Goal: Check status: Check status

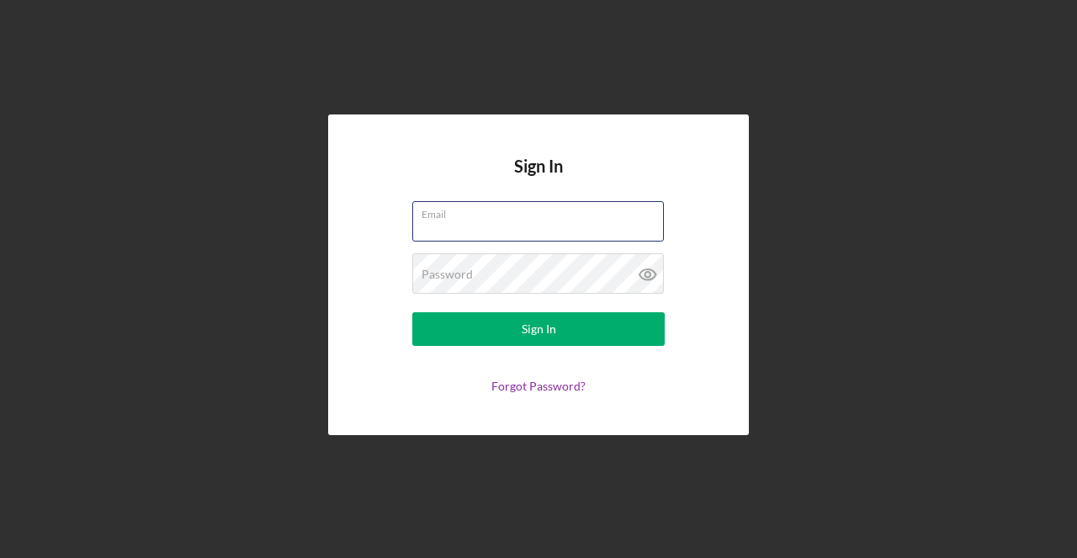
type input "[EMAIL_ADDRESS][DOMAIN_NAME]"
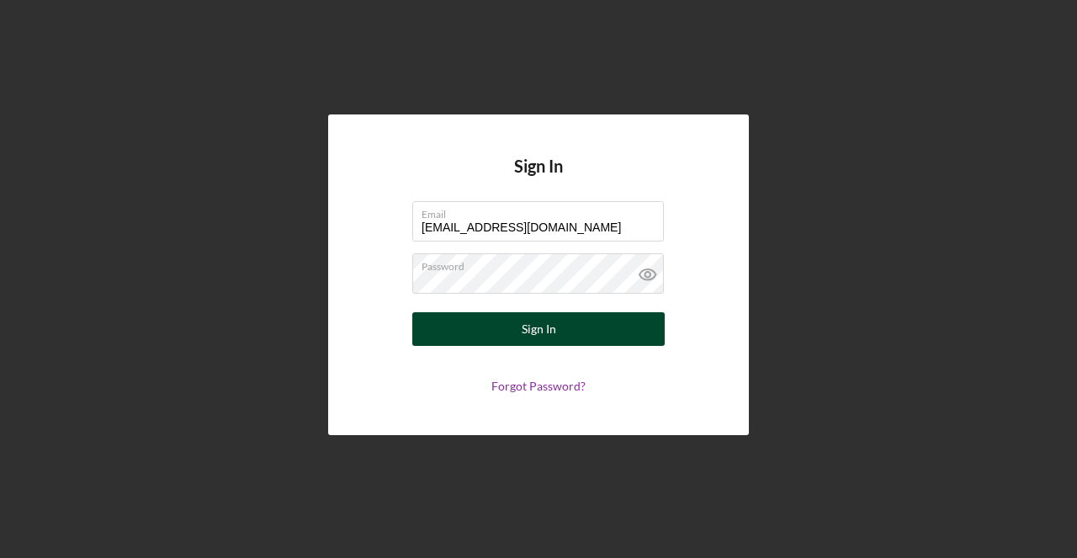
click at [550, 336] on div "Sign In" at bounding box center [539, 329] width 35 height 34
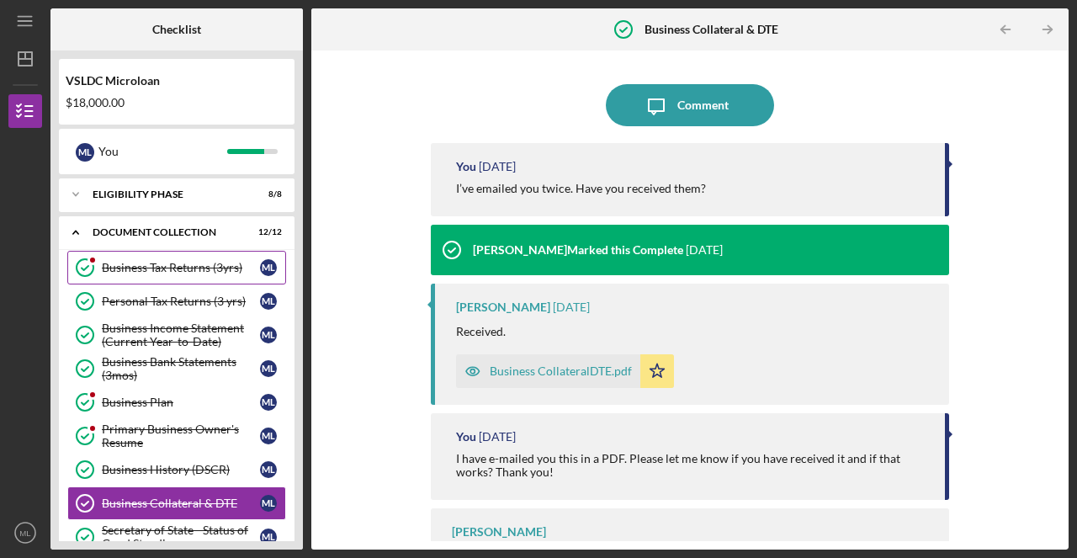
click at [170, 278] on link "Business Tax Returns (3yrs) Business Tax Returns (3yrs) M L" at bounding box center [176, 268] width 219 height 34
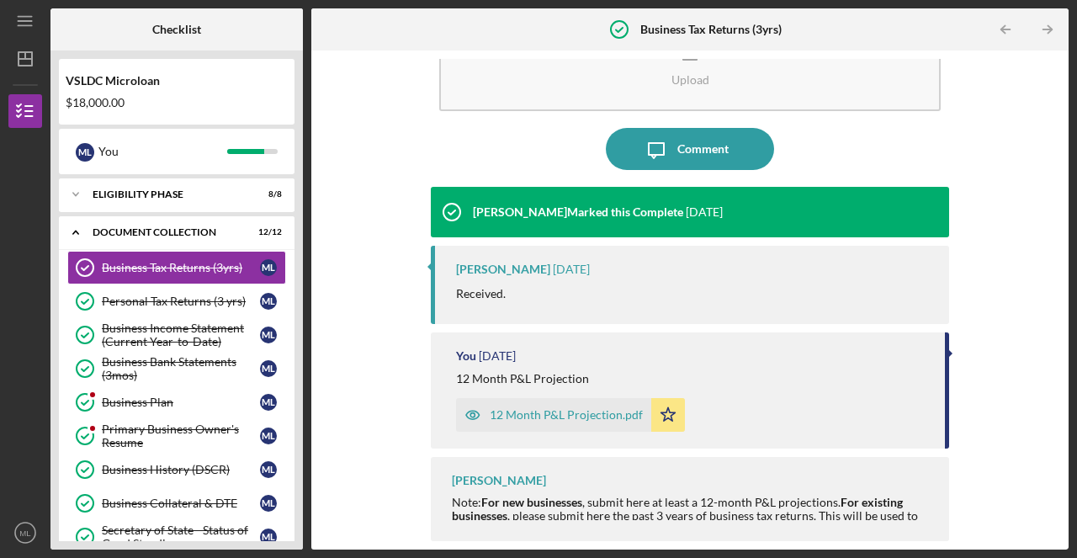
scroll to position [69, 0]
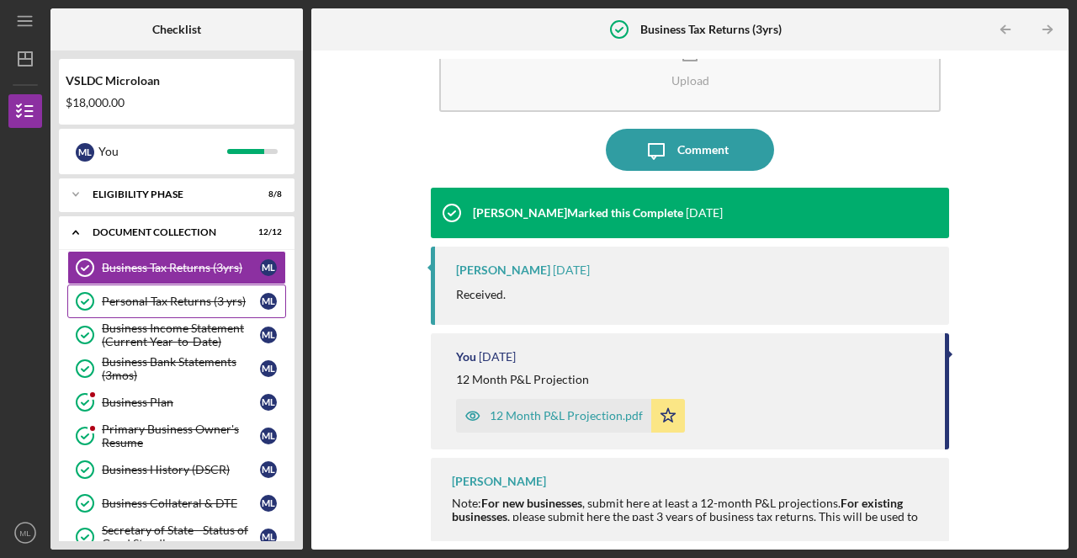
click at [222, 302] on div "Personal Tax Returns (3 yrs)" at bounding box center [181, 301] width 158 height 13
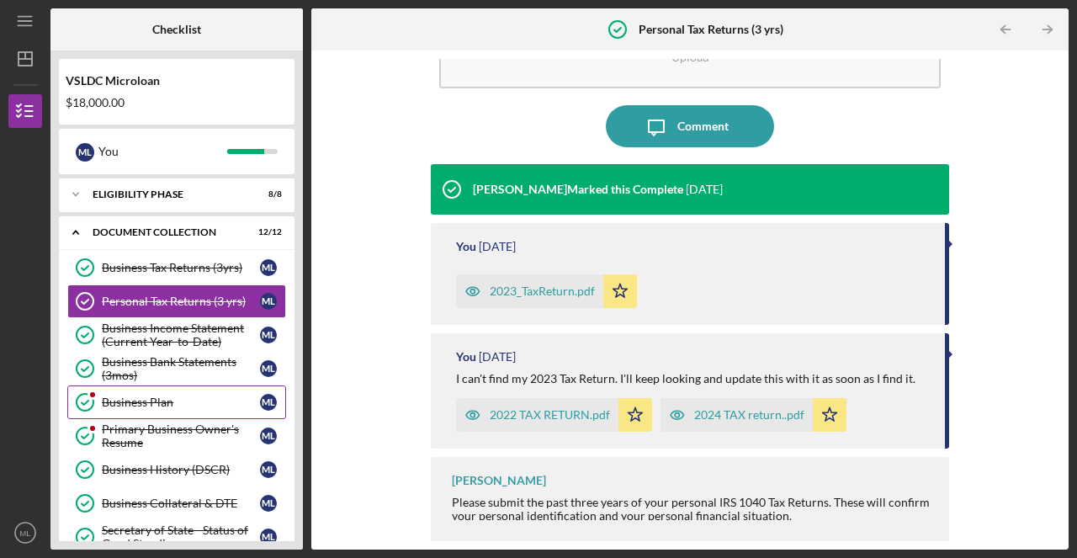
scroll to position [93, 0]
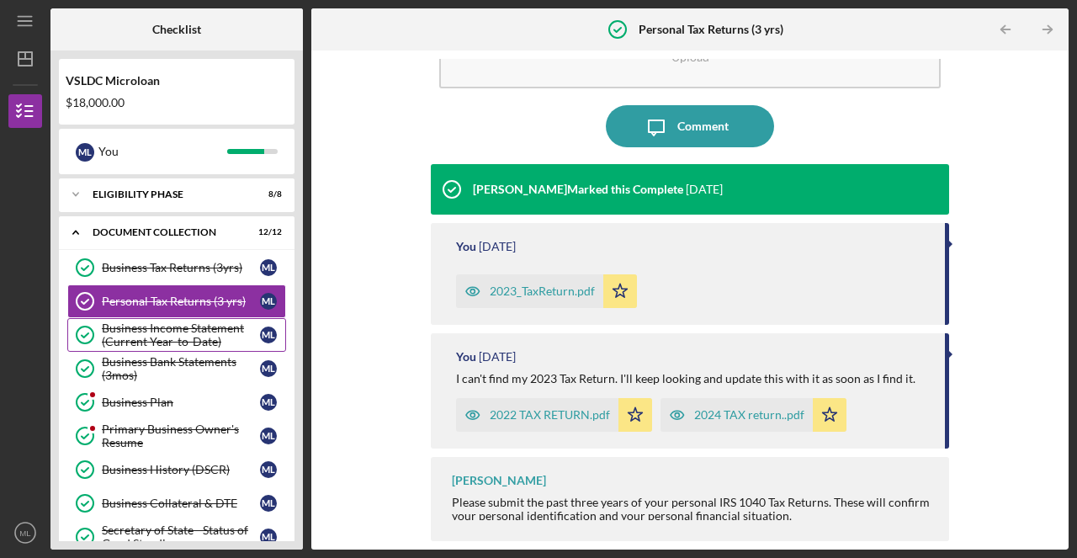
click at [194, 341] on div "Business Income Statement (Current Year-to-Date)" at bounding box center [181, 334] width 158 height 27
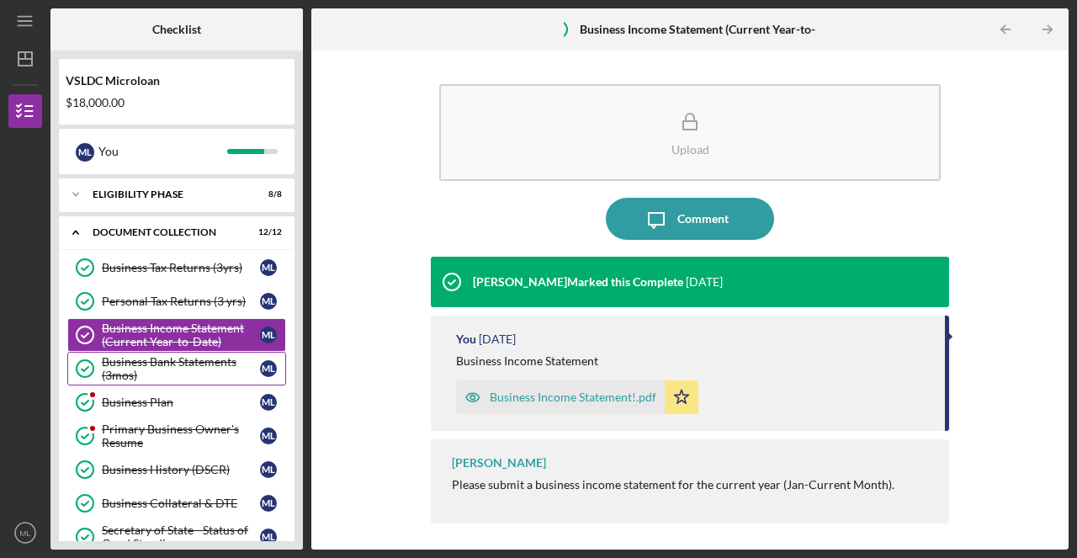
click at [185, 370] on div "Business Bank Statements (3mos)" at bounding box center [181, 368] width 158 height 27
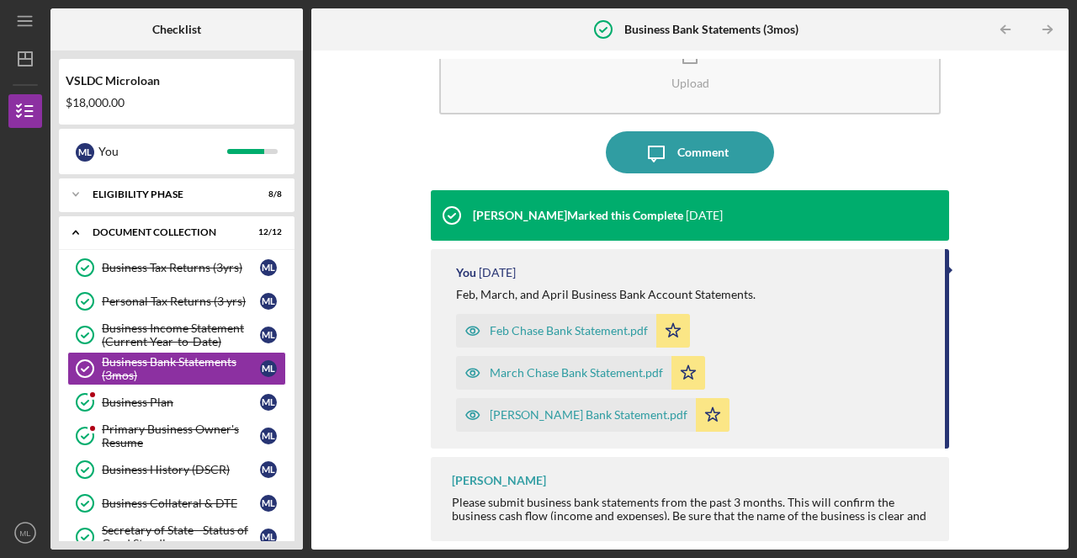
scroll to position [66, 0]
click at [220, 407] on div "Business Plan" at bounding box center [181, 402] width 158 height 13
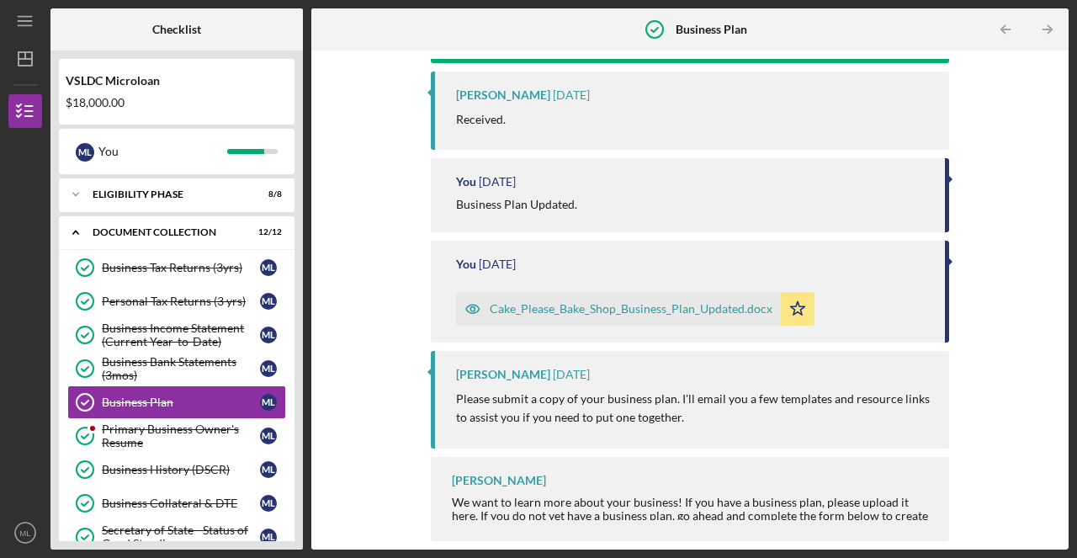
scroll to position [242, 0]
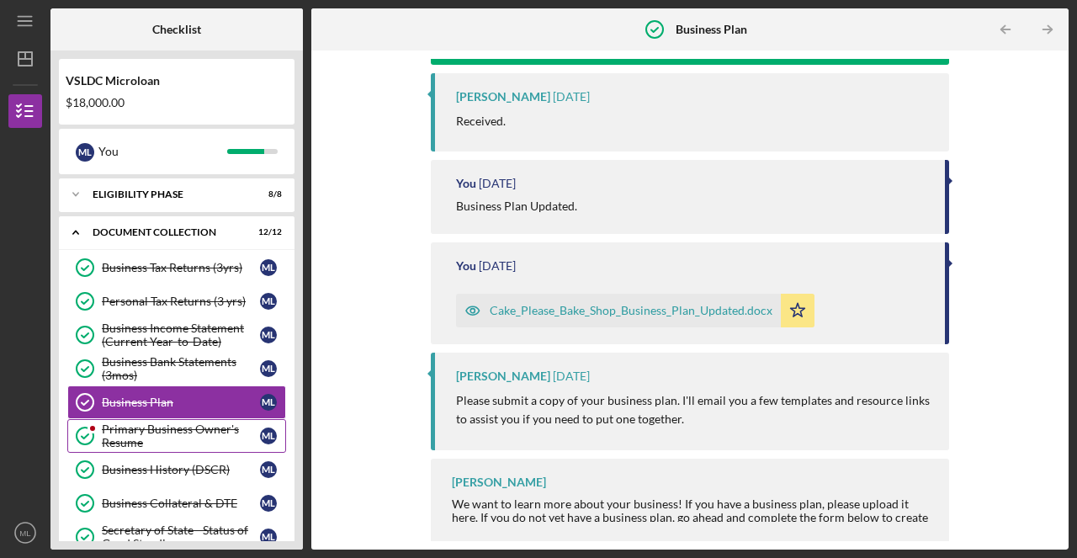
click at [114, 433] on div "Primary Business Owner's Resume" at bounding box center [181, 435] width 158 height 27
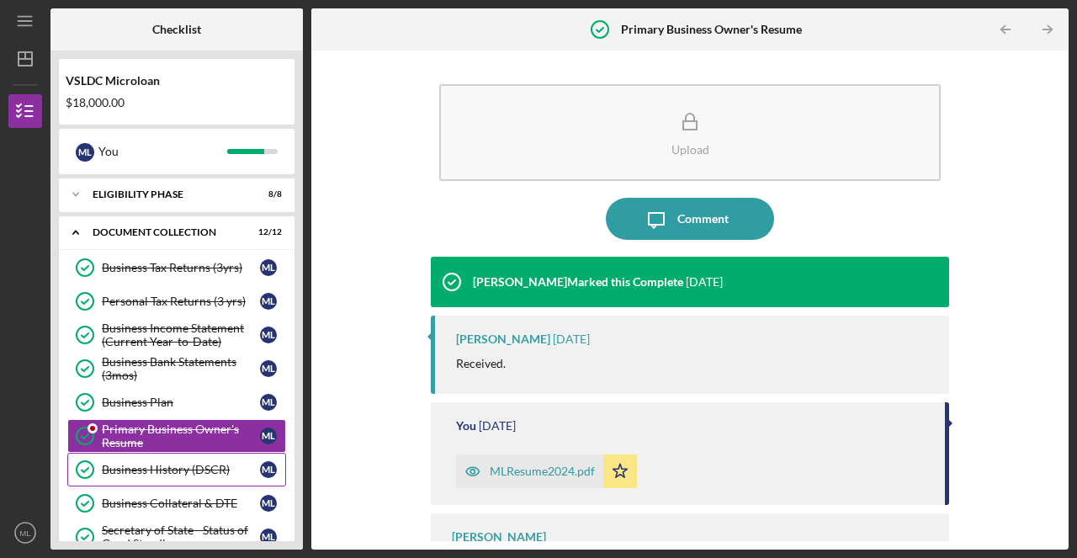
click at [191, 461] on link "Business History (DSCR) Business History (DSCR) M L" at bounding box center [176, 470] width 219 height 34
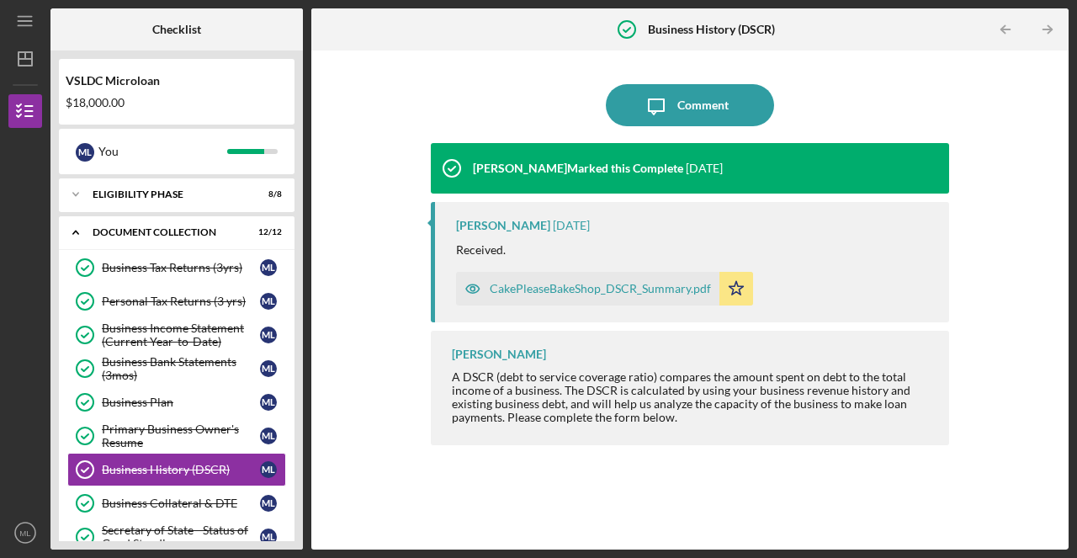
click at [658, 289] on div "CakePleaseBakeShop_DSCR_Summary.pdf" at bounding box center [600, 288] width 221 height 13
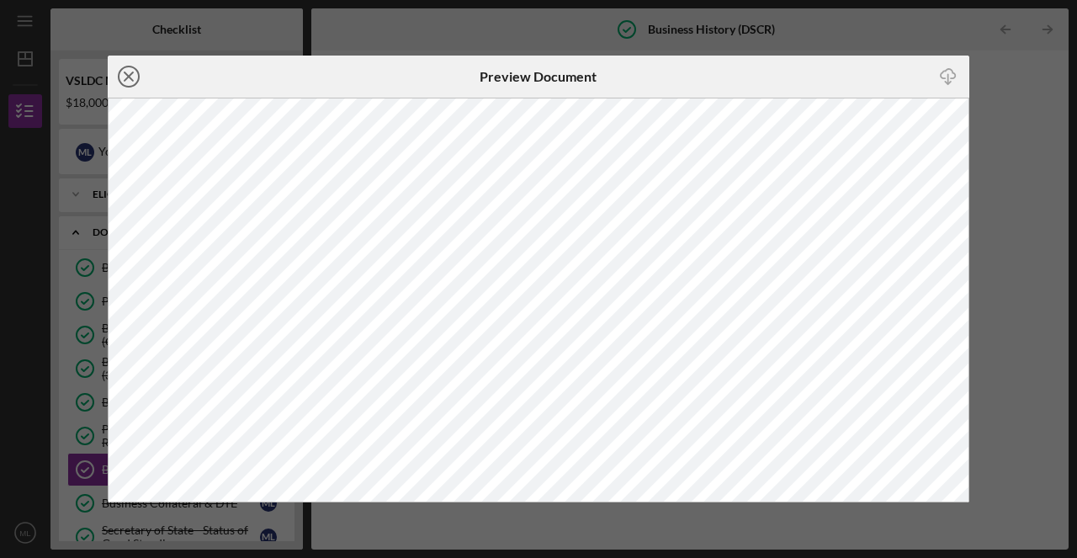
click at [119, 79] on circle at bounding box center [129, 76] width 20 height 20
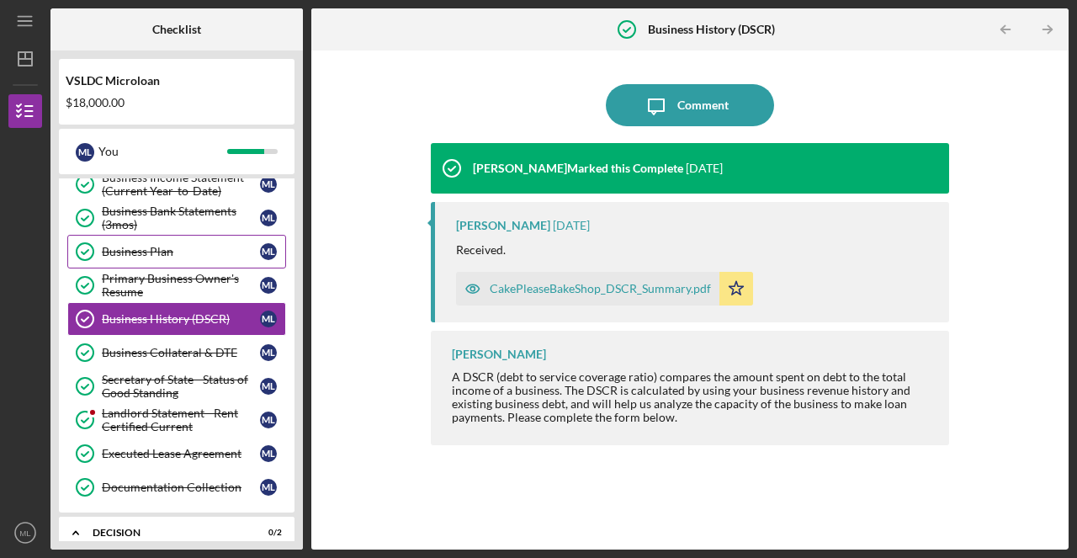
scroll to position [151, 0]
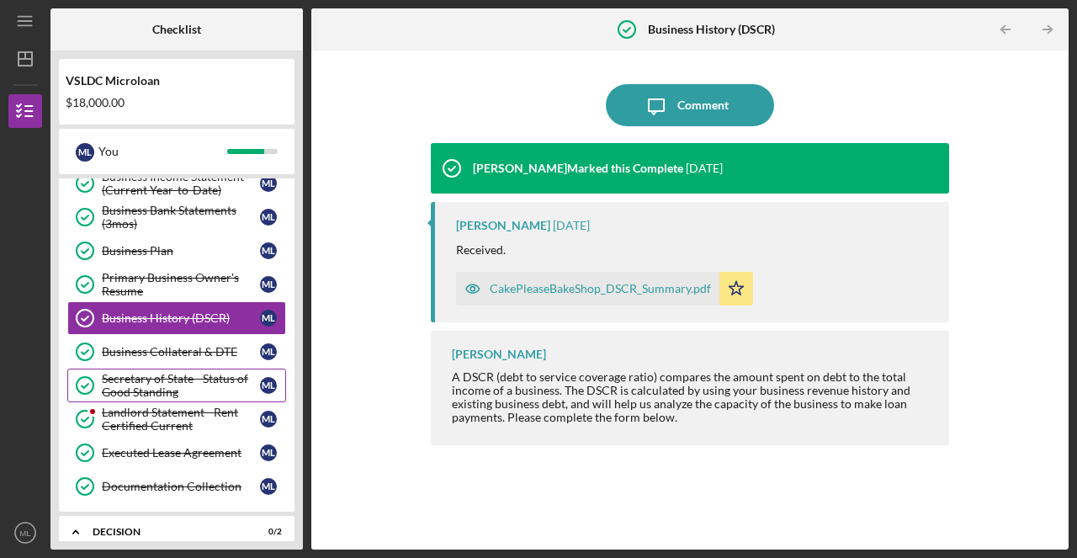
click at [189, 379] on div "Secretary of State - Status of Good Standing" at bounding box center [181, 385] width 158 height 27
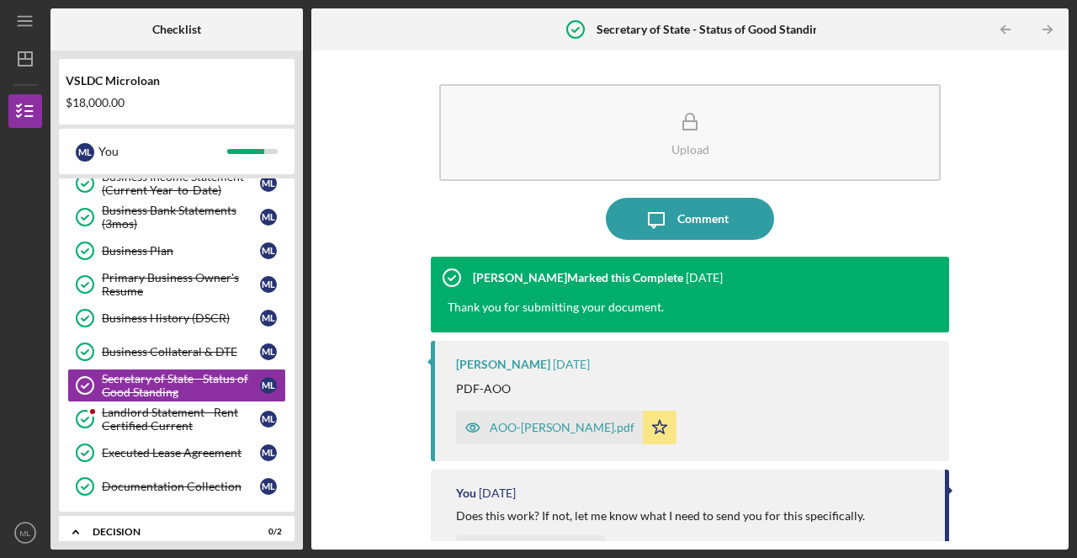
click at [541, 422] on div "AOO-[PERSON_NAME].pdf" at bounding box center [562, 427] width 145 height 13
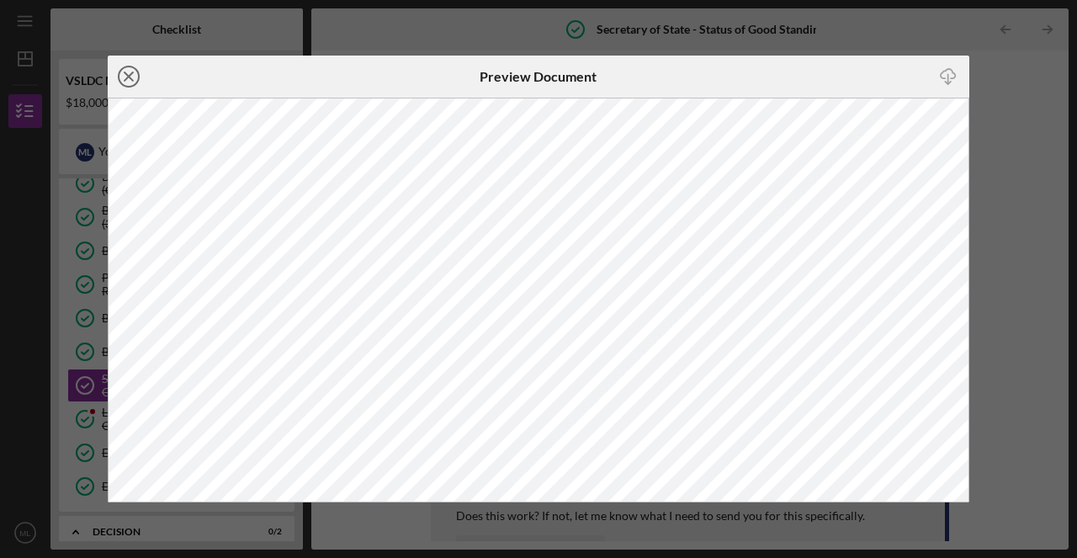
click at [130, 81] on icon "Icon/Close" at bounding box center [129, 77] width 42 height 42
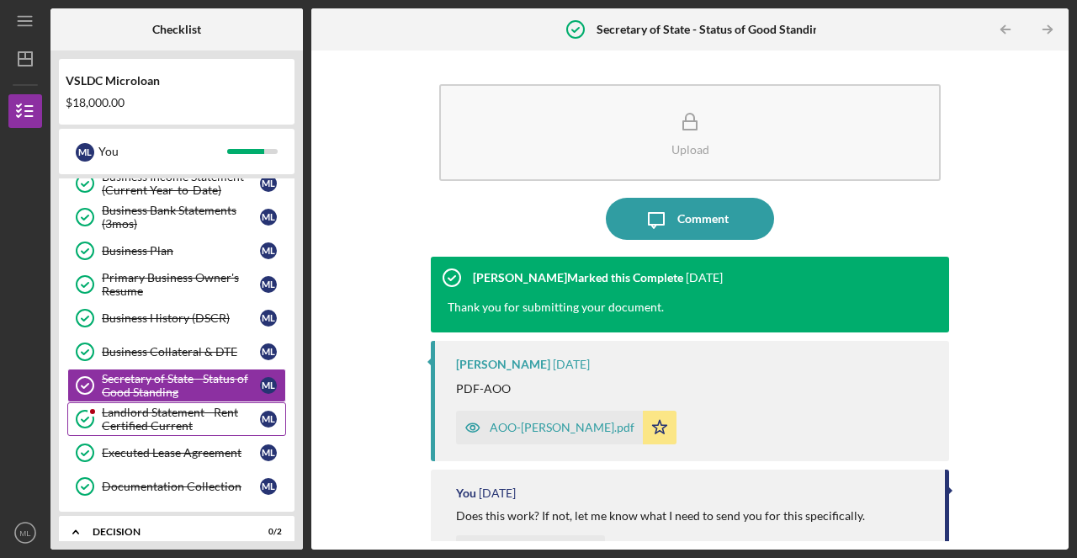
click at [157, 426] on div "Landlord Statement - Rent Certified Current" at bounding box center [181, 419] width 158 height 27
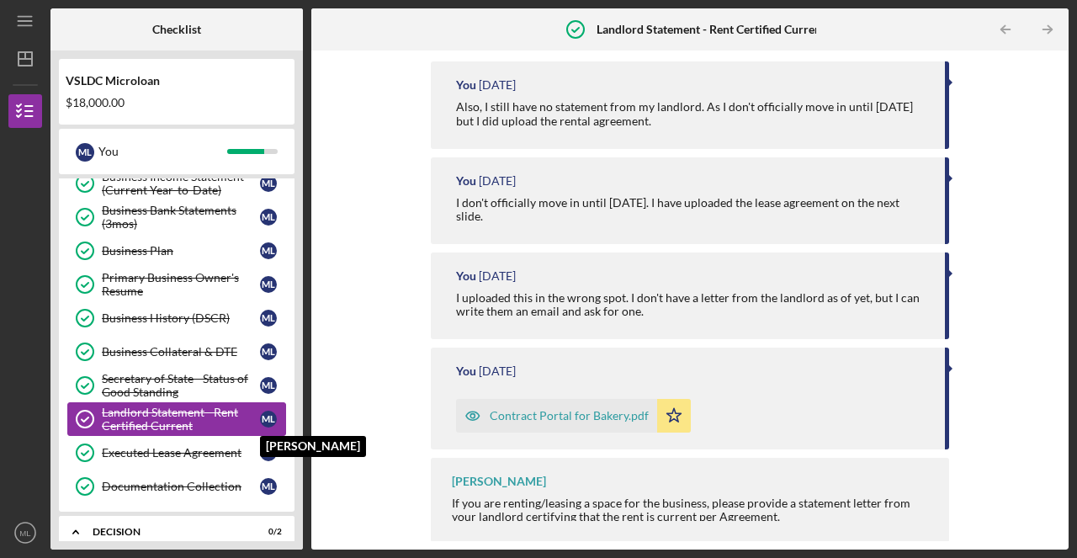
scroll to position [446, 0]
click at [218, 449] on div "Executed Lease Agreement" at bounding box center [181, 452] width 158 height 13
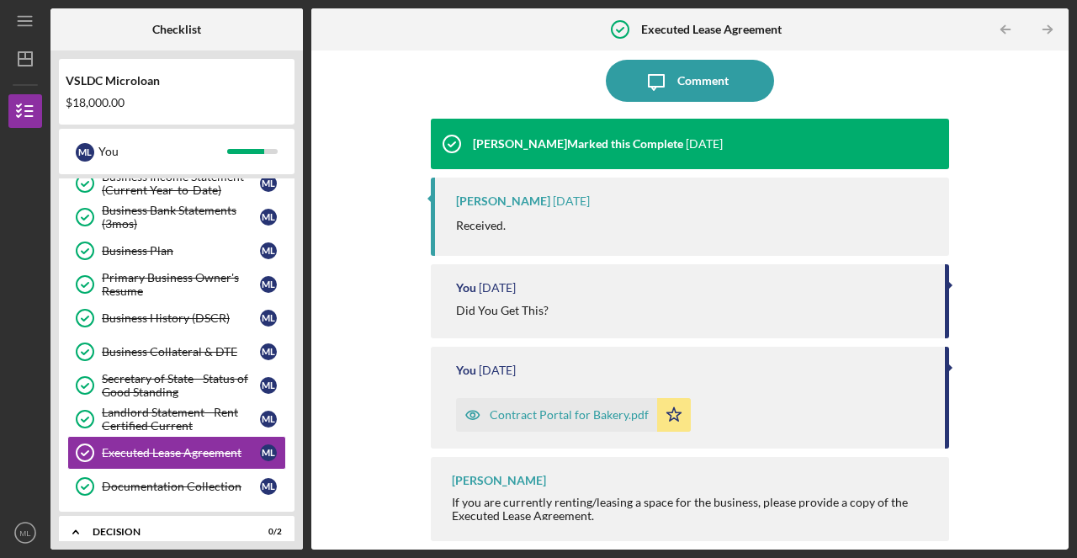
scroll to position [137, 0]
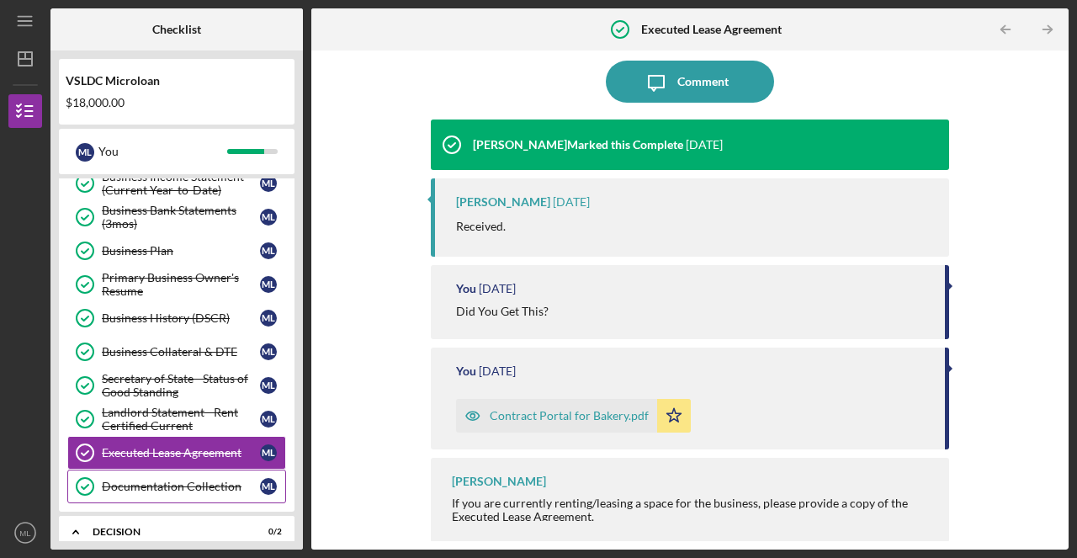
click at [176, 485] on div "Documentation Collection" at bounding box center [181, 486] width 158 height 13
